Goal: Task Accomplishment & Management: Complete application form

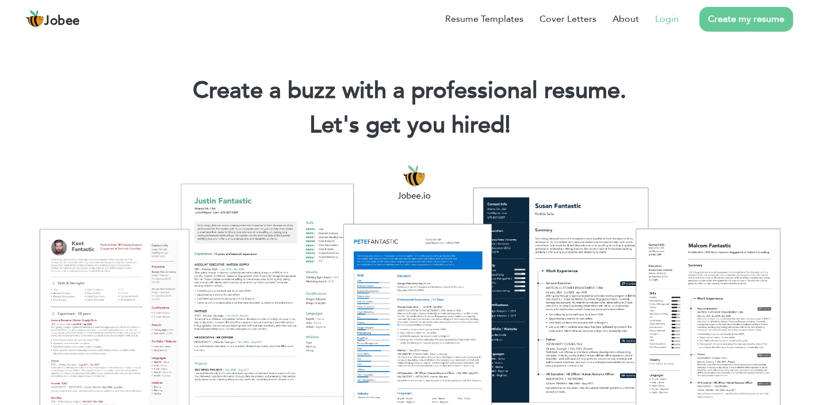
click at [673, 12] on li "Login" at bounding box center [659, 19] width 40 height 30
click at [672, 24] on link "Login" at bounding box center [667, 19] width 24 height 14
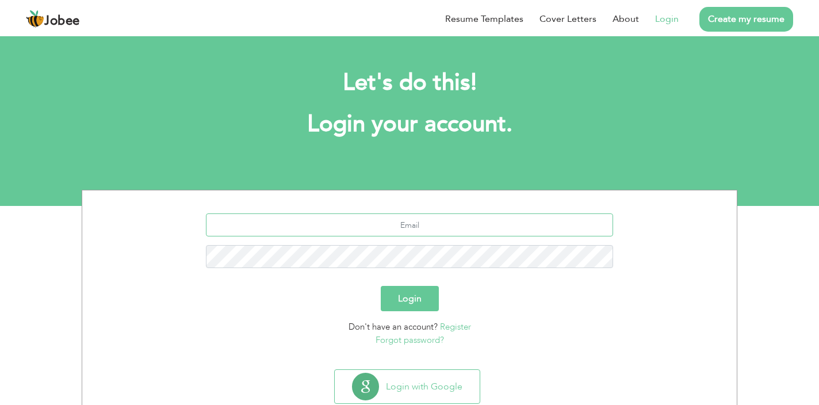
click at [476, 223] on input "text" at bounding box center [410, 224] width 408 height 23
type input "osamabhatti774@gmail.com"
click at [405, 297] on button "Login" at bounding box center [410, 298] width 58 height 25
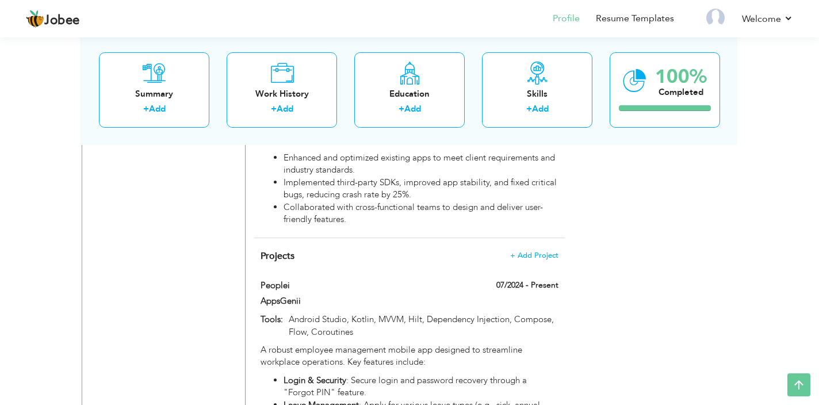
scroll to position [901, 0]
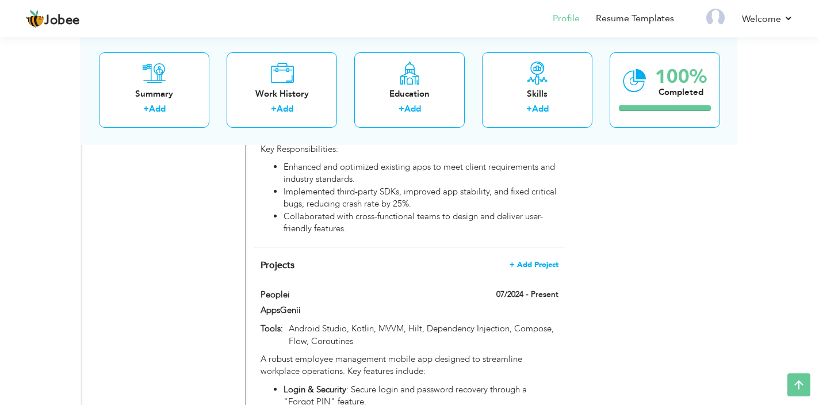
click at [521, 261] on span "+ Add Project" at bounding box center [534, 265] width 49 height 8
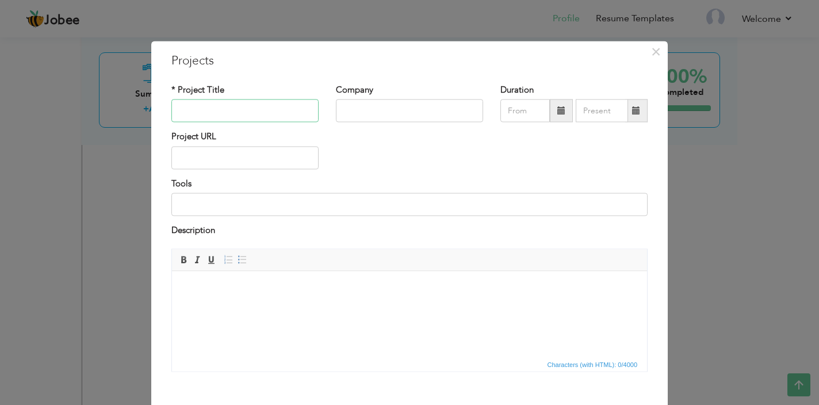
paste input "stc pay [GEOGRAPHIC_DATA]"
type input "stc pay [GEOGRAPHIC_DATA]"
click at [372, 116] on input "text" at bounding box center [409, 111] width 147 height 23
type input "AppsGenii Technologies"
click at [560, 112] on span at bounding box center [561, 110] width 8 height 8
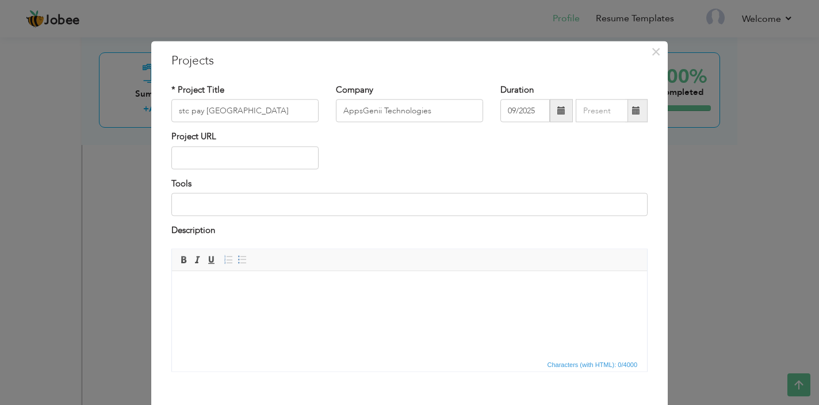
click at [558, 110] on span at bounding box center [561, 110] width 8 height 8
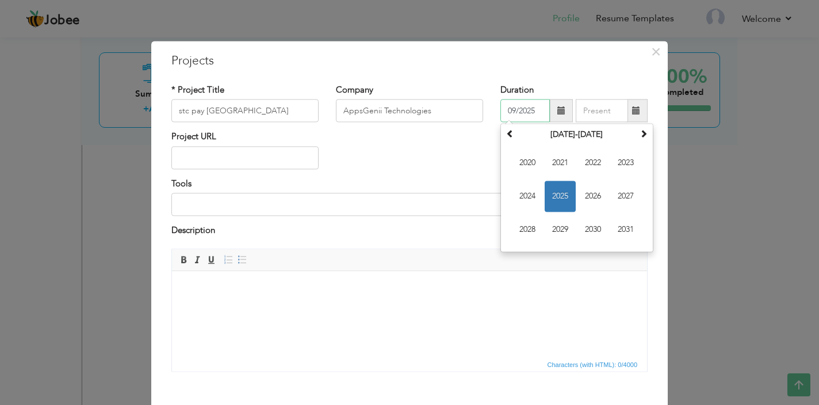
click at [562, 192] on span "2025" at bounding box center [560, 196] width 31 height 31
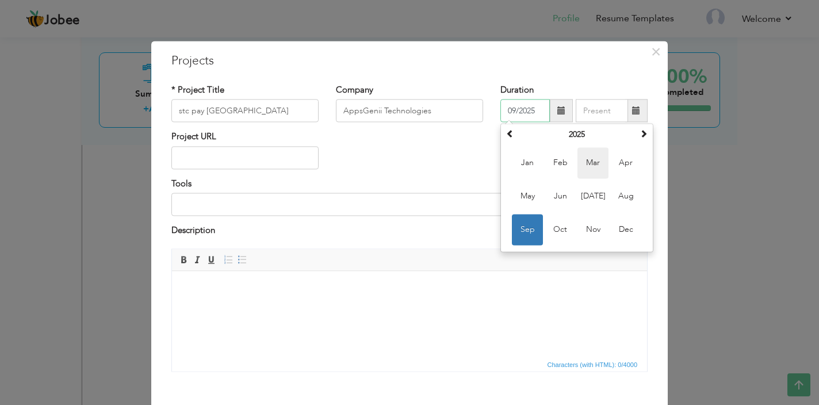
click at [588, 172] on span "Mar" at bounding box center [592, 163] width 31 height 31
type input "03/2025"
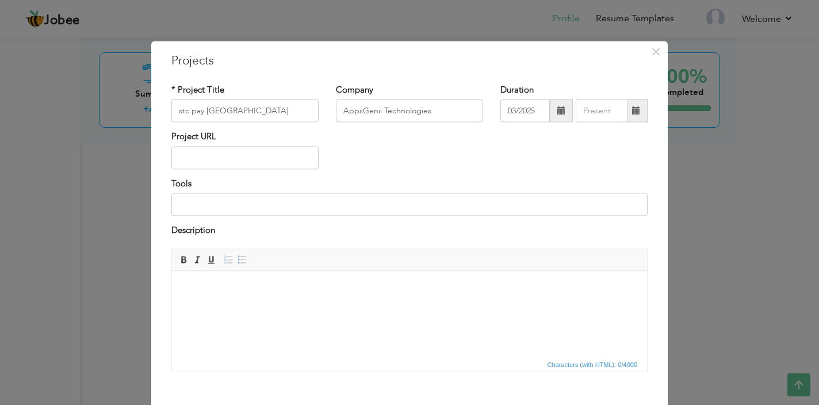
click at [637, 114] on span at bounding box center [636, 110] width 8 height 8
type input "09/2025"
click at [522, 164] on div "Project URL" at bounding box center [409, 154] width 493 height 47
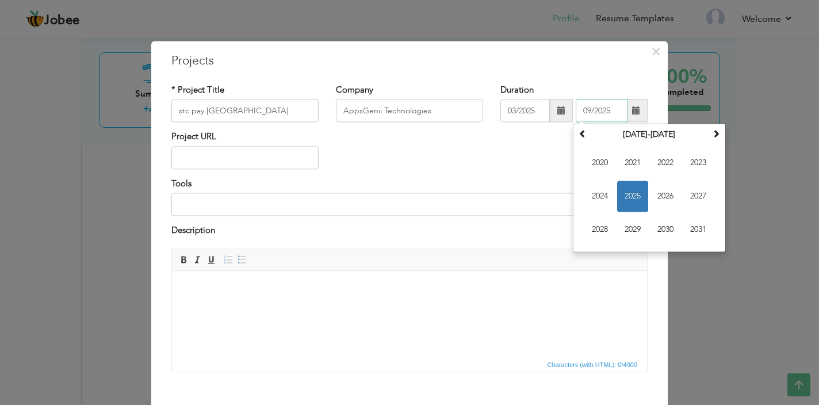
drag, startPoint x: 617, startPoint y: 111, endPoint x: 579, endPoint y: 111, distance: 38.0
click at [579, 111] on input "09/2025" at bounding box center [602, 111] width 52 height 23
click at [532, 154] on div "Project URL" at bounding box center [409, 154] width 493 height 47
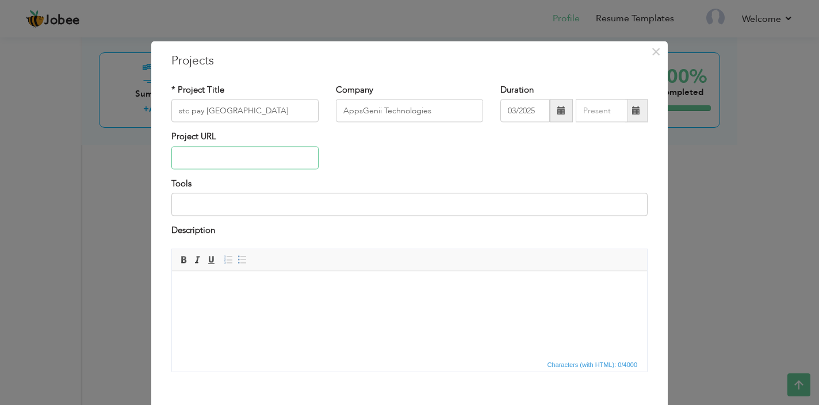
click at [224, 160] on input "text" at bounding box center [244, 157] width 147 height 23
click at [252, 300] on html at bounding box center [409, 288] width 475 height 35
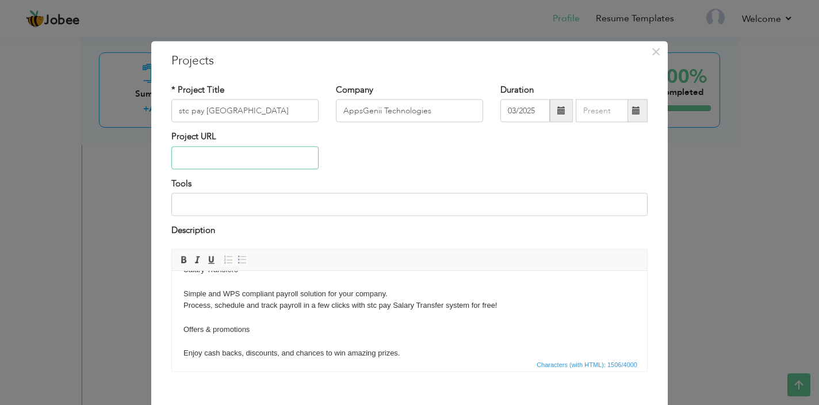
click at [244, 154] on input "text" at bounding box center [244, 157] width 147 height 23
click at [234, 148] on input "text" at bounding box center [244, 157] width 147 height 23
paste input "[URL][DOMAIN_NAME]"
type input "[URL][DOMAIN_NAME]"
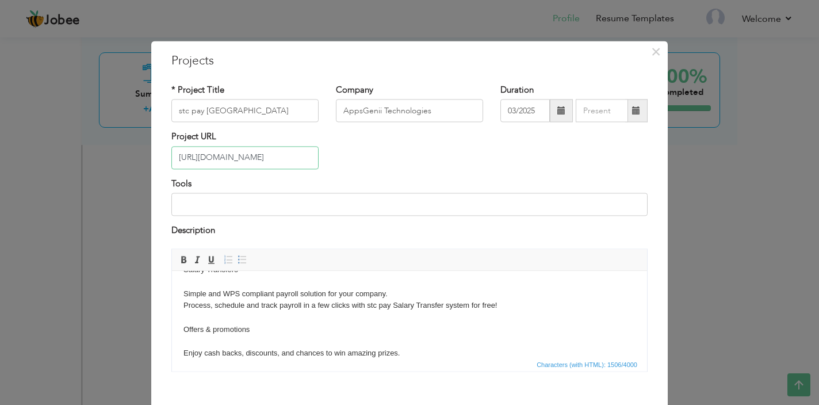
scroll to position [0, 0]
click at [266, 204] on input at bounding box center [409, 204] width 476 height 23
paste input "Kotlin · Android Jetpack · Hilt · Android SDK · Problem Solving · Model-view-vi…"
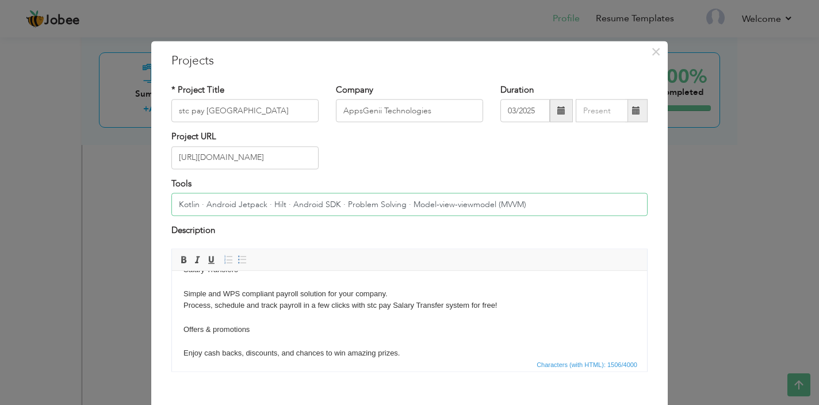
click at [271, 207] on input "Kotlin · Android Jetpack · Hilt · Android SDK · Problem Solving · Model-view-vi…" at bounding box center [409, 204] width 476 height 23
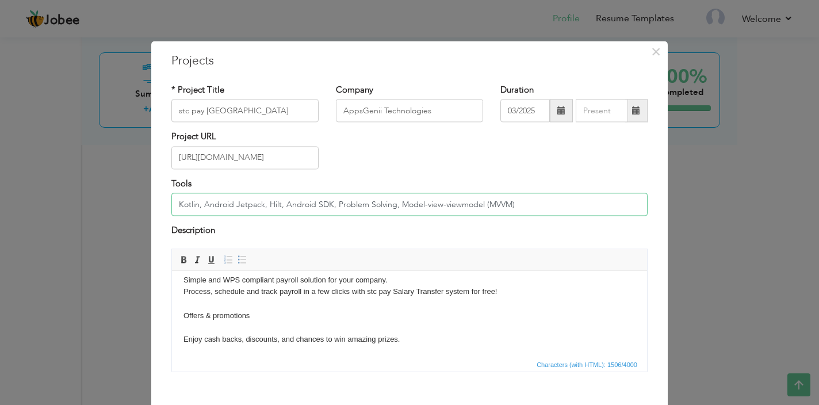
scroll to position [60, 0]
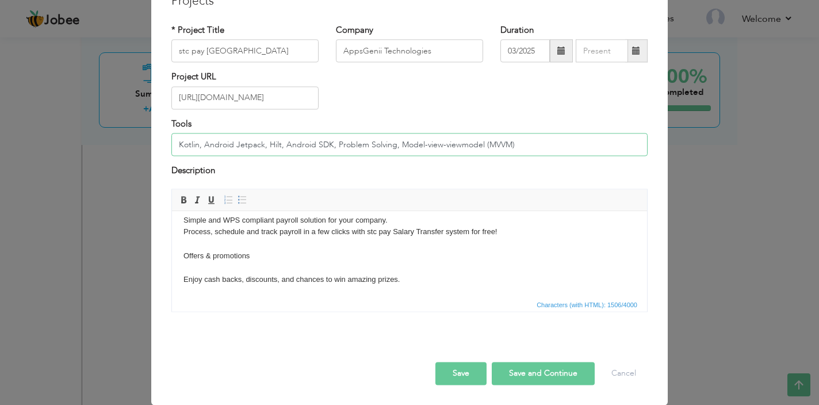
type input "Kotlin, Android Jetpack, Hilt, Android SDK, Problem Solving, Model-view-viewmod…"
click at [461, 370] on button "Save" at bounding box center [460, 373] width 51 height 23
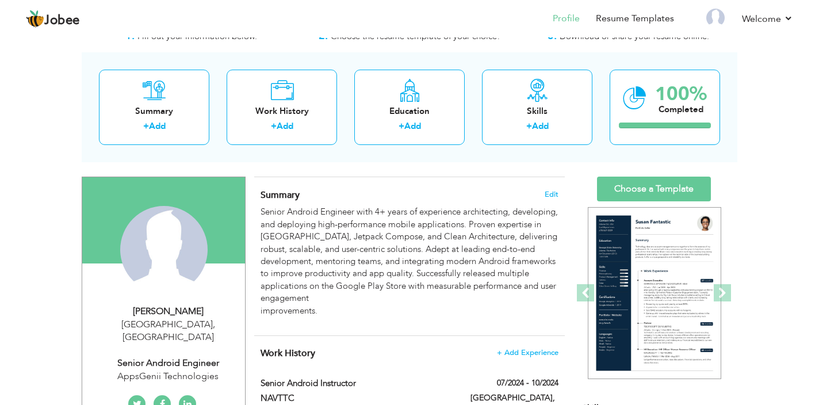
scroll to position [44, 0]
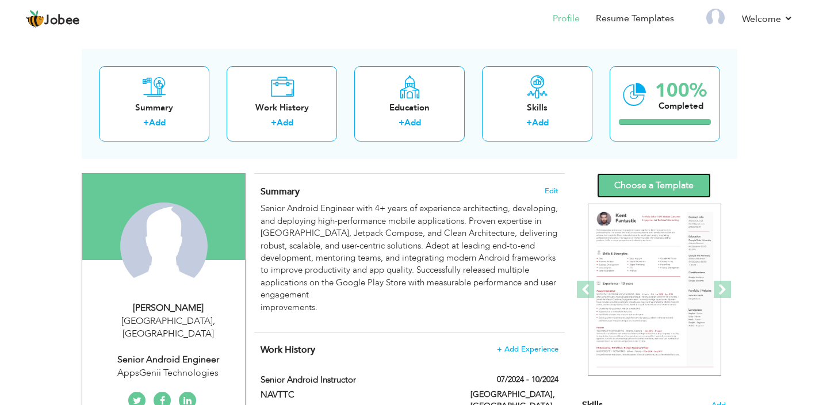
click at [661, 189] on link "Choose a Template" at bounding box center [654, 185] width 114 height 25
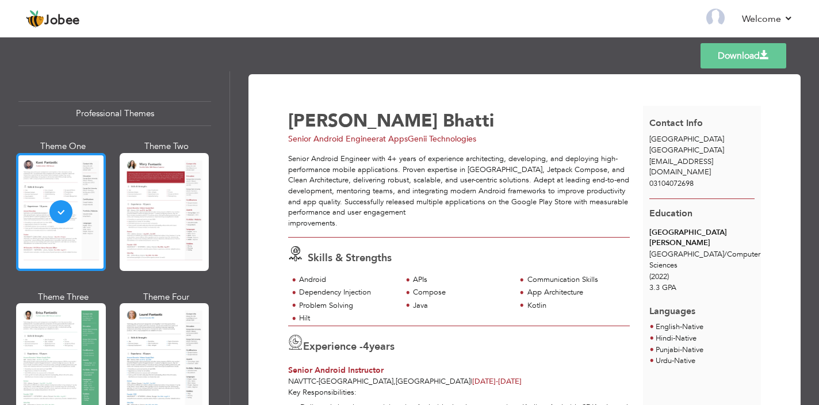
click at [77, 227] on div at bounding box center [61, 212] width 90 height 118
click at [755, 53] on link "Download" at bounding box center [744, 55] width 86 height 25
